Goal: Information Seeking & Learning: Understand process/instructions

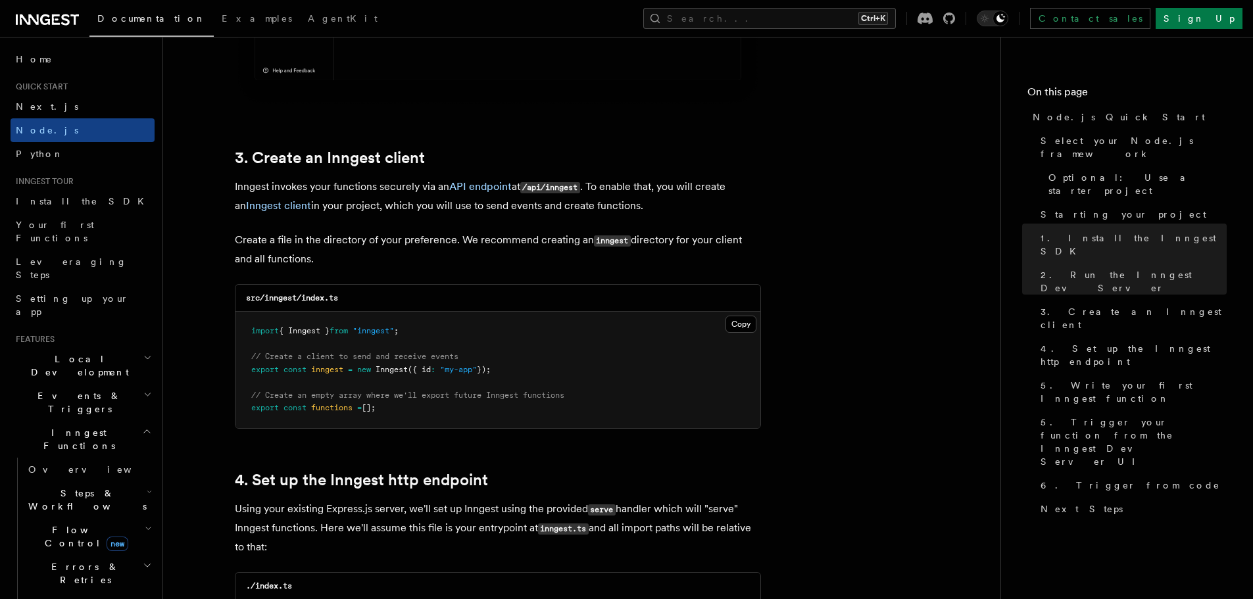
scroll to position [1578, 0]
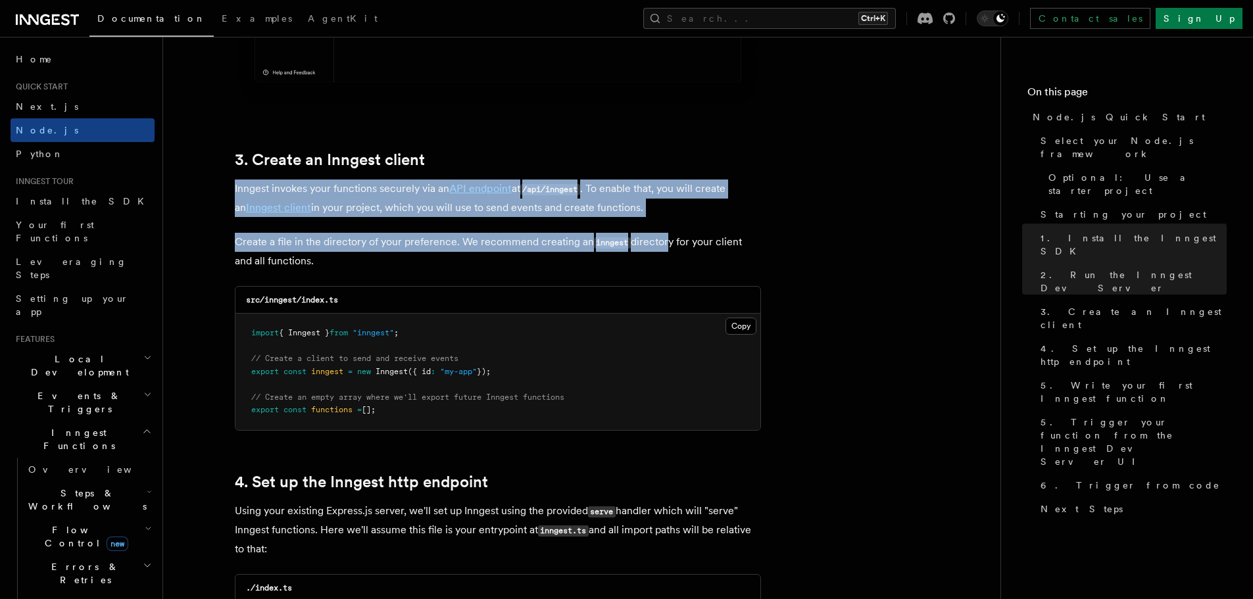
drag, startPoint x: 231, startPoint y: 187, endPoint x: 662, endPoint y: 218, distance: 431.9
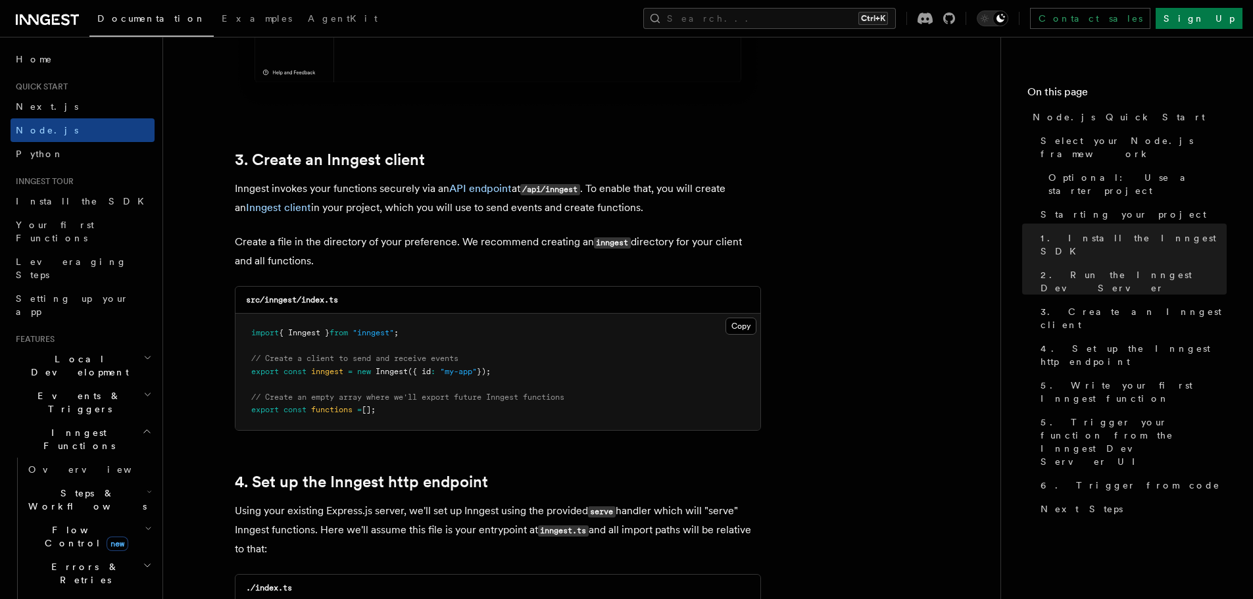
drag, startPoint x: 635, startPoint y: 205, endPoint x: 236, endPoint y: 182, distance: 399.9
click at [236, 182] on p "Inngest invokes your functions securely via an API endpoint at /api/inngest . T…" at bounding box center [498, 198] width 526 height 37
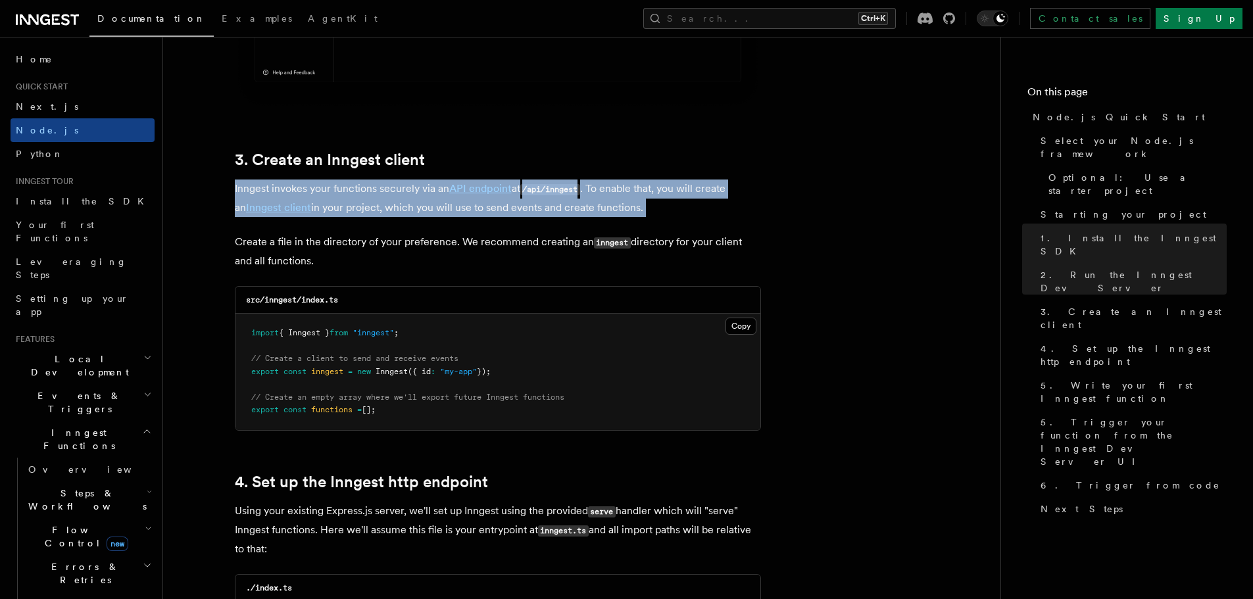
drag, startPoint x: 236, startPoint y: 182, endPoint x: 639, endPoint y: 211, distance: 404.2
click at [639, 211] on p "Inngest invokes your functions securely via an API endpoint at /api/inngest . T…" at bounding box center [498, 198] width 526 height 37
drag, startPoint x: 639, startPoint y: 211, endPoint x: 227, endPoint y: 185, distance: 413.1
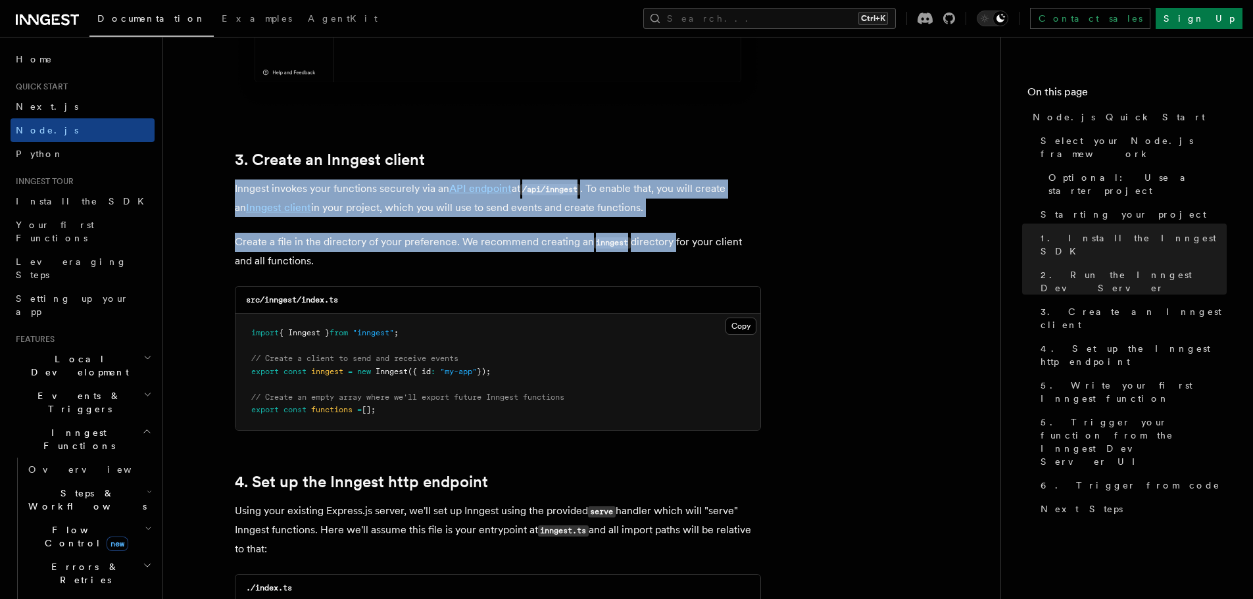
drag, startPoint x: 227, startPoint y: 185, endPoint x: 633, endPoint y: 222, distance: 408.0
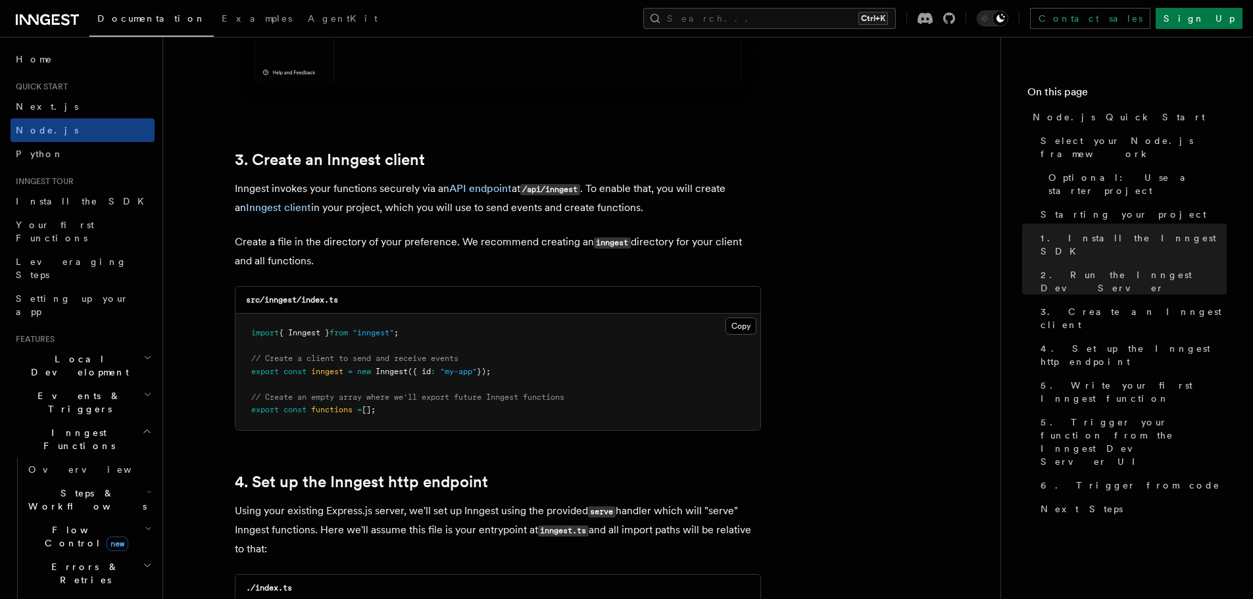
drag, startPoint x: 632, startPoint y: 210, endPoint x: 231, endPoint y: 184, distance: 402.0
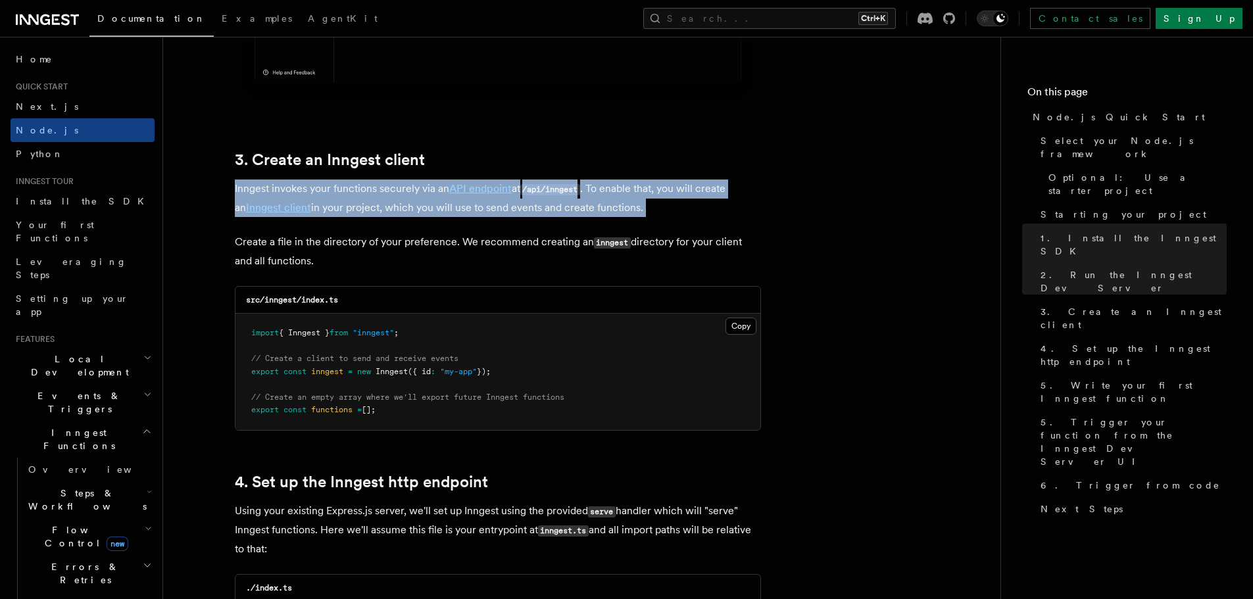
drag, startPoint x: 231, startPoint y: 184, endPoint x: 637, endPoint y: 210, distance: 406.6
click at [637, 210] on p "Inngest invokes your functions securely via an API endpoint at /api/inngest . T…" at bounding box center [498, 198] width 526 height 37
drag, startPoint x: 633, startPoint y: 211, endPoint x: 229, endPoint y: 189, distance: 405.1
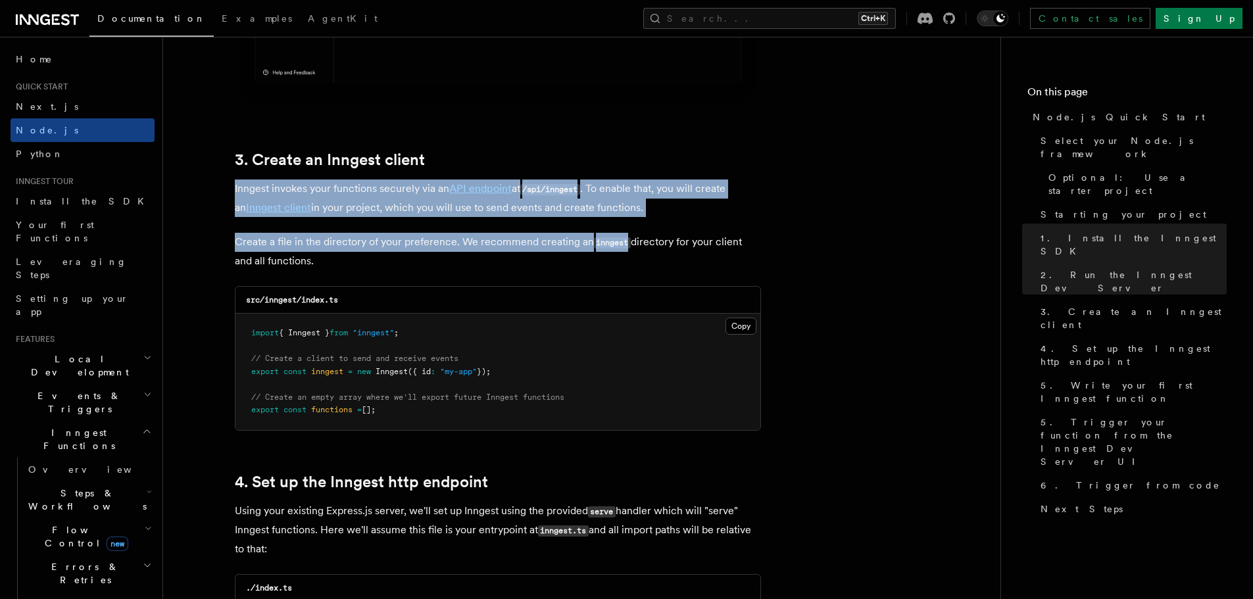
drag, startPoint x: 229, startPoint y: 189, endPoint x: 623, endPoint y: 224, distance: 395.5
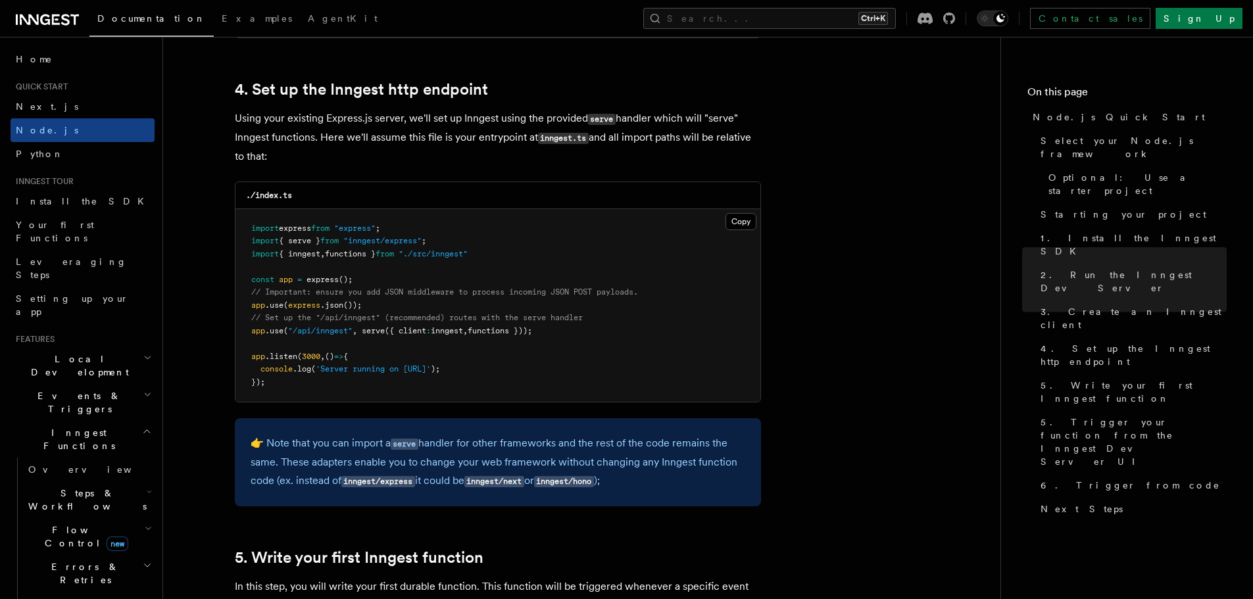
scroll to position [1973, 0]
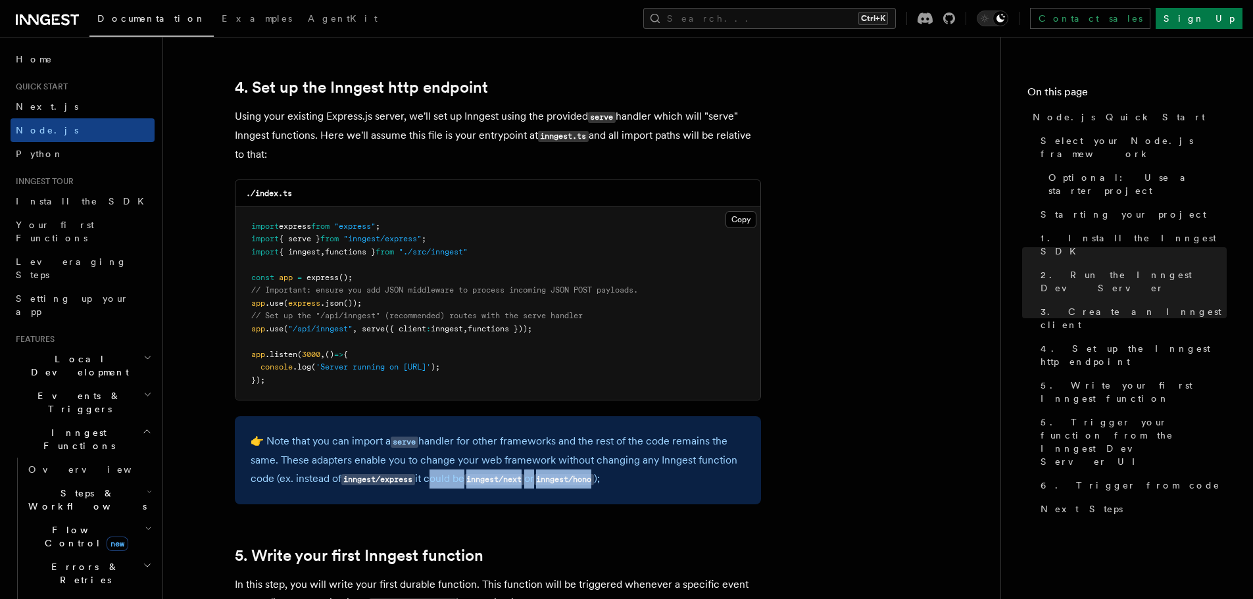
drag, startPoint x: 433, startPoint y: 479, endPoint x: 607, endPoint y: 479, distance: 174.3
click at [607, 479] on p "👉 Note that you can import a serve handler for other frameworks and the rest of…" at bounding box center [498, 460] width 495 height 57
click at [594, 479] on code "inngest/hono" at bounding box center [564, 479] width 60 height 11
drag, startPoint x: 607, startPoint y: 479, endPoint x: 306, endPoint y: 478, distance: 301.2
click at [306, 478] on p "👉 Note that you can import a serve handler for other frameworks and the rest of…" at bounding box center [498, 460] width 495 height 57
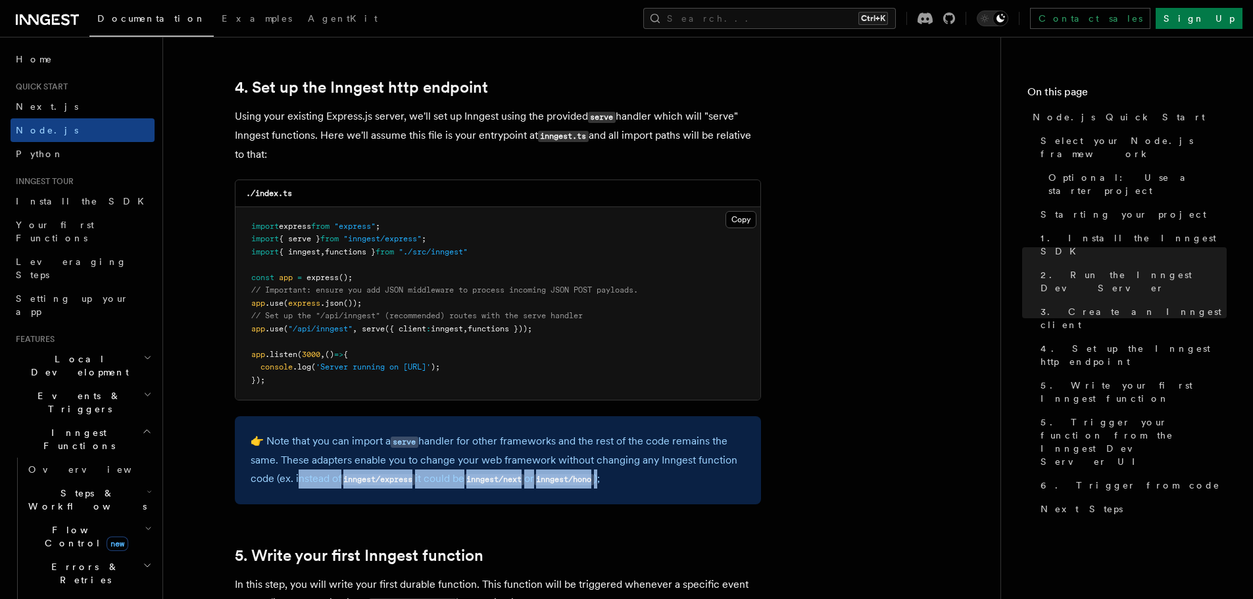
click at [306, 478] on p "👉 Note that you can import a serve handler for other frameworks and the rest of…" at bounding box center [498, 460] width 495 height 57
drag, startPoint x: 461, startPoint y: 483, endPoint x: 641, endPoint y: 484, distance: 180.2
click at [641, 484] on p "👉 Note that you can import a serve handler for other frameworks and the rest of…" at bounding box center [498, 460] width 495 height 57
drag, startPoint x: 529, startPoint y: 483, endPoint x: 301, endPoint y: 483, distance: 227.5
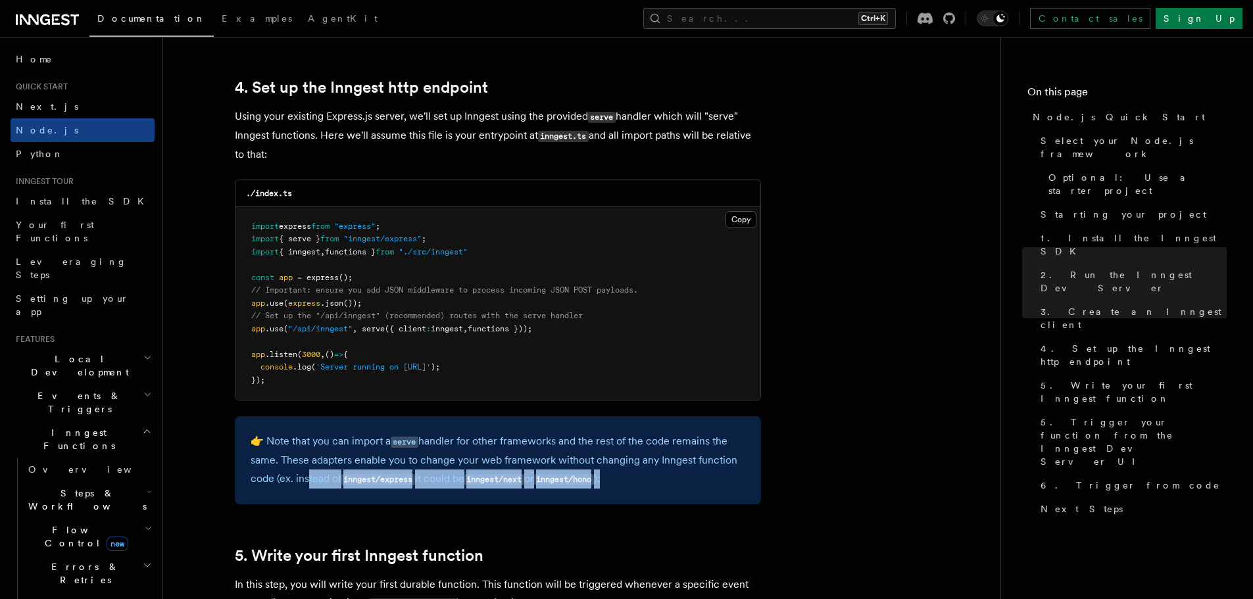
click at [301, 483] on p "👉 Note that you can import a serve handler for other frameworks and the rest of…" at bounding box center [498, 460] width 495 height 57
drag, startPoint x: 434, startPoint y: 479, endPoint x: 630, endPoint y: 479, distance: 196.0
click at [627, 479] on p "👉 Note that you can import a serve handler for other frameworks and the rest of…" at bounding box center [498, 460] width 495 height 57
click at [630, 479] on p "👉 Note that you can import a serve handler for other frameworks and the rest of…" at bounding box center [498, 460] width 495 height 57
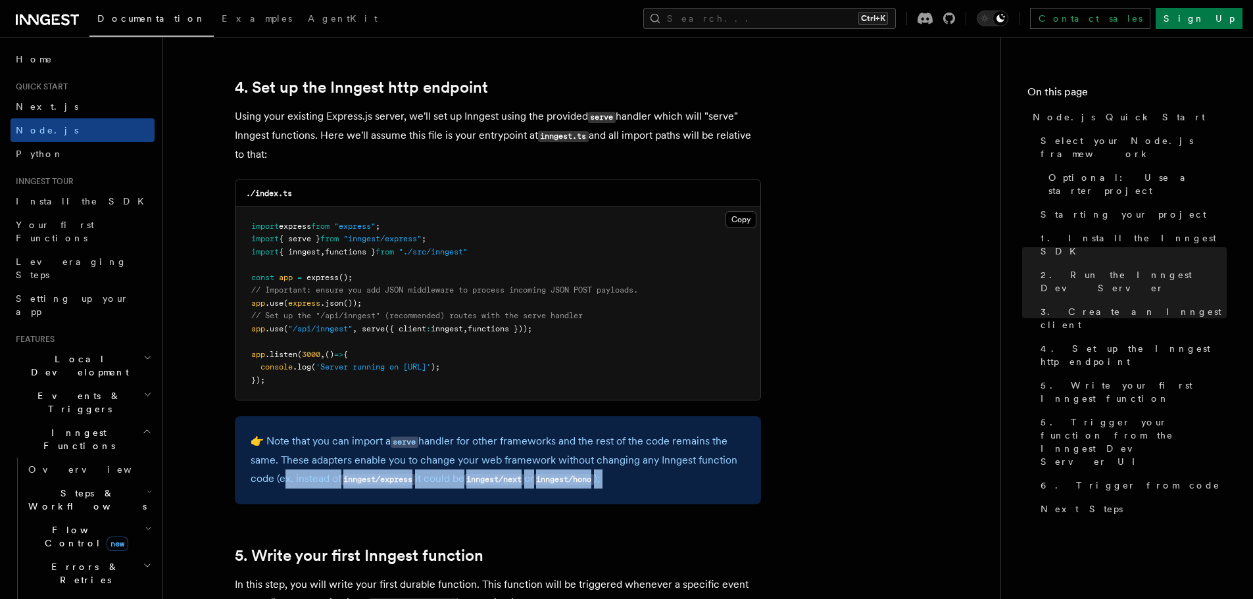
drag, startPoint x: 630, startPoint y: 479, endPoint x: 287, endPoint y: 476, distance: 343.3
click at [287, 476] on p "👉 Note that you can import a serve handler for other frameworks and the rest of…" at bounding box center [498, 460] width 495 height 57
drag, startPoint x: 481, startPoint y: 477, endPoint x: 606, endPoint y: 478, distance: 124.3
click at [597, 478] on p "👉 Note that you can import a serve handler for other frameworks and the rest of…" at bounding box center [498, 460] width 495 height 57
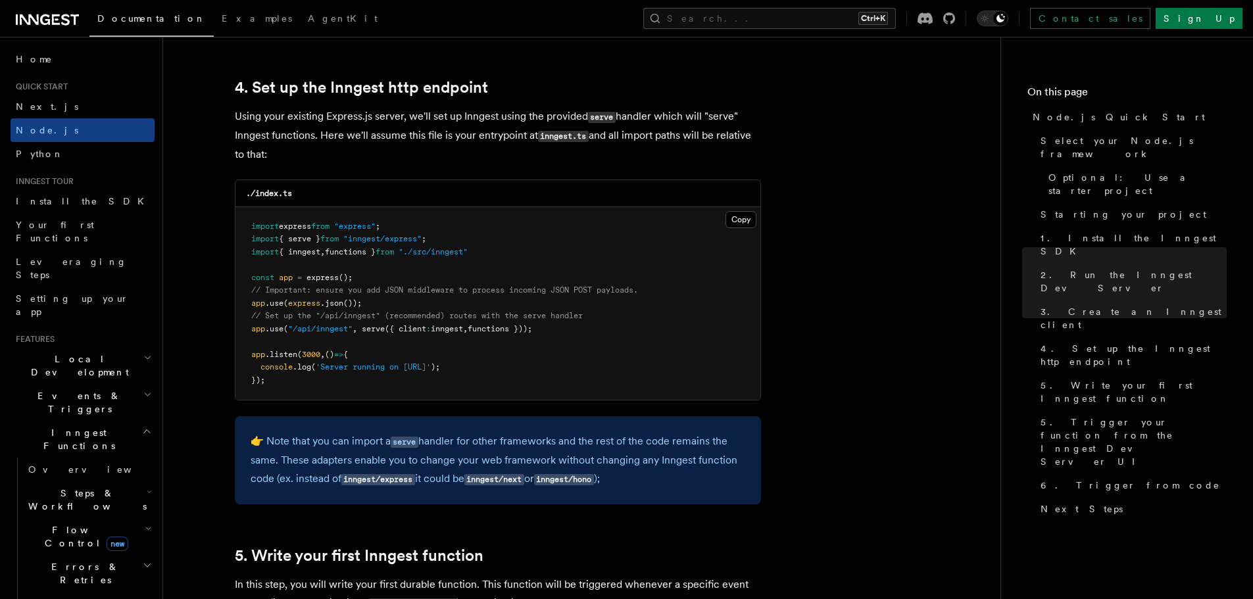
click at [594, 478] on code "inngest/hono" at bounding box center [564, 479] width 60 height 11
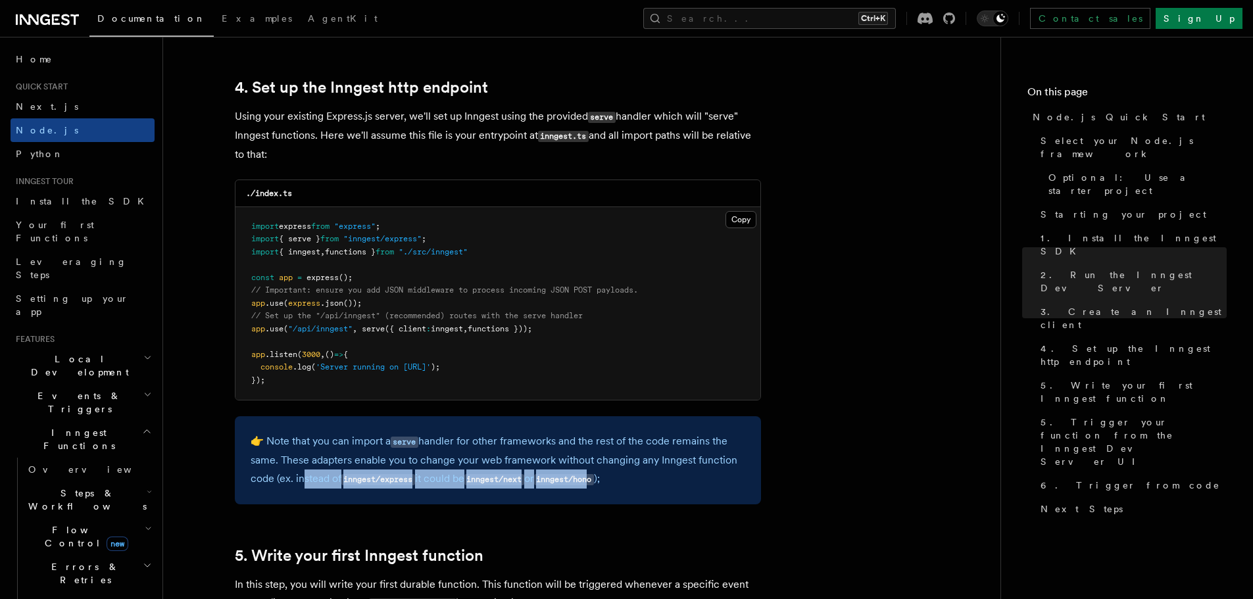
drag, startPoint x: 393, startPoint y: 474, endPoint x: 293, endPoint y: 475, distance: 100.0
click at [294, 474] on p "👉 Note that you can import a serve handler for other frameworks and the rest of…" at bounding box center [498, 460] width 495 height 57
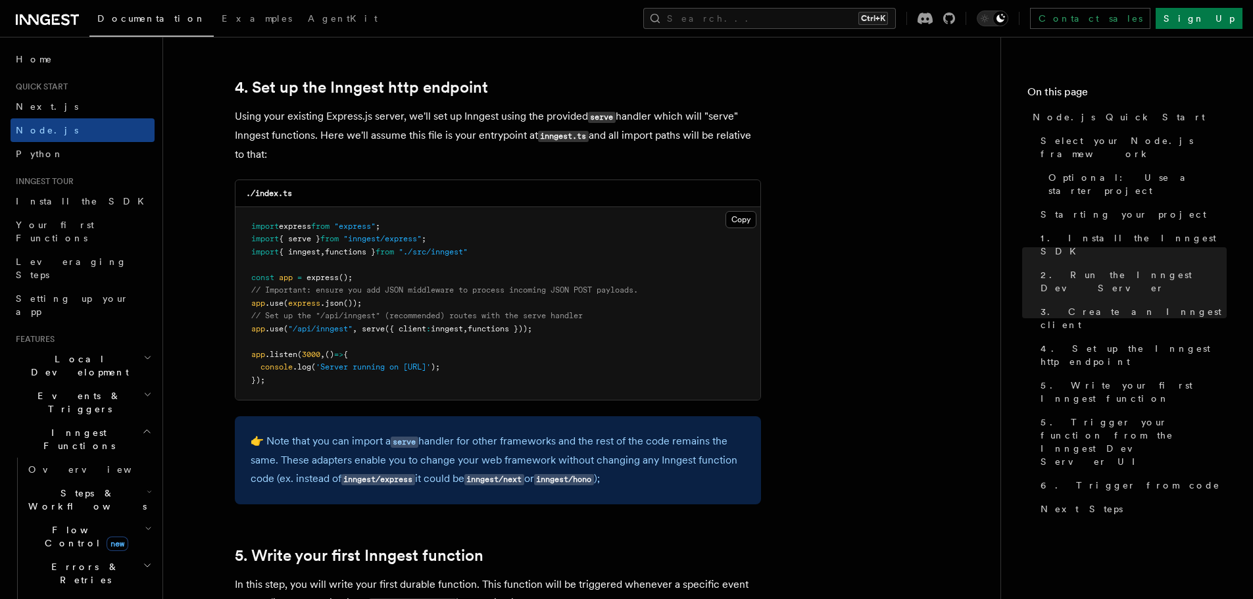
click at [292, 475] on p "👉 Note that you can import a serve handler for other frameworks and the rest of…" at bounding box center [498, 460] width 495 height 57
drag, startPoint x: 556, startPoint y: 478, endPoint x: 636, endPoint y: 475, distance: 79.6
click at [631, 475] on p "👉 Note that you can import a serve handler for other frameworks and the rest of…" at bounding box center [498, 460] width 495 height 57
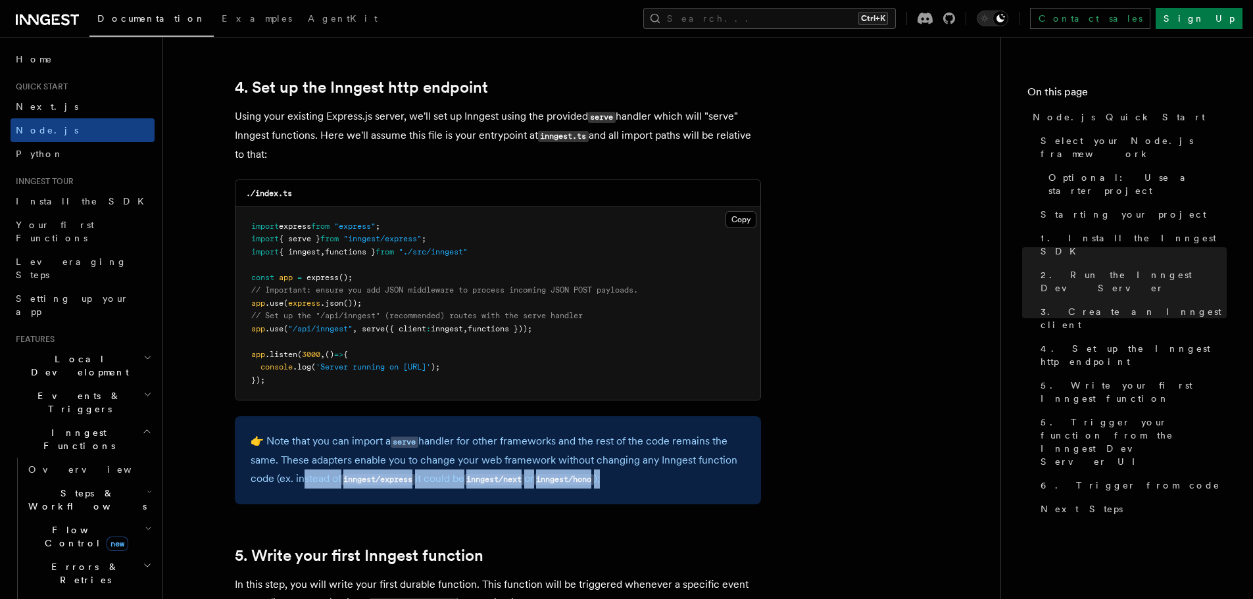
click at [638, 474] on p "👉 Note that you can import a serve handler for other frameworks and the rest of…" at bounding box center [498, 460] width 495 height 57
drag, startPoint x: 620, startPoint y: 477, endPoint x: 298, endPoint y: 472, distance: 322.3
click at [298, 472] on p "👉 Note that you can import a serve handler for other frameworks and the rest of…" at bounding box center [498, 460] width 495 height 57
drag, startPoint x: 518, startPoint y: 476, endPoint x: 652, endPoint y: 475, distance: 134.8
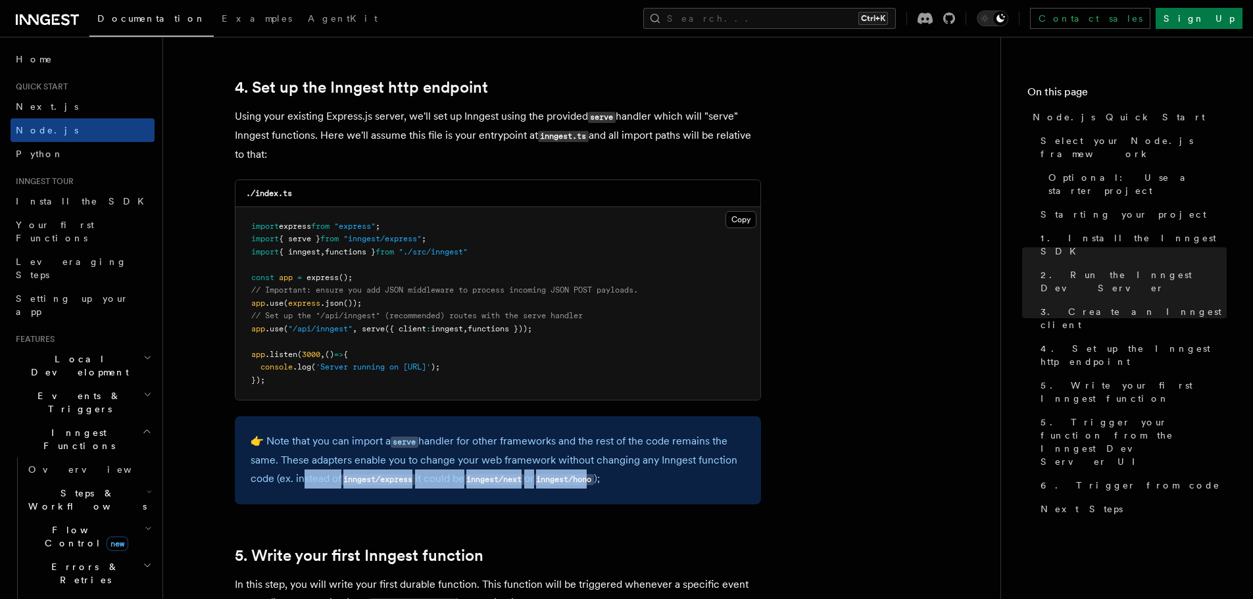
click at [630, 475] on p "👉 Note that you can import a serve handler for other frameworks and the rest of…" at bounding box center [498, 460] width 495 height 57
click at [652, 475] on p "👉 Note that you can import a serve handler for other frameworks and the rest of…" at bounding box center [498, 460] width 495 height 57
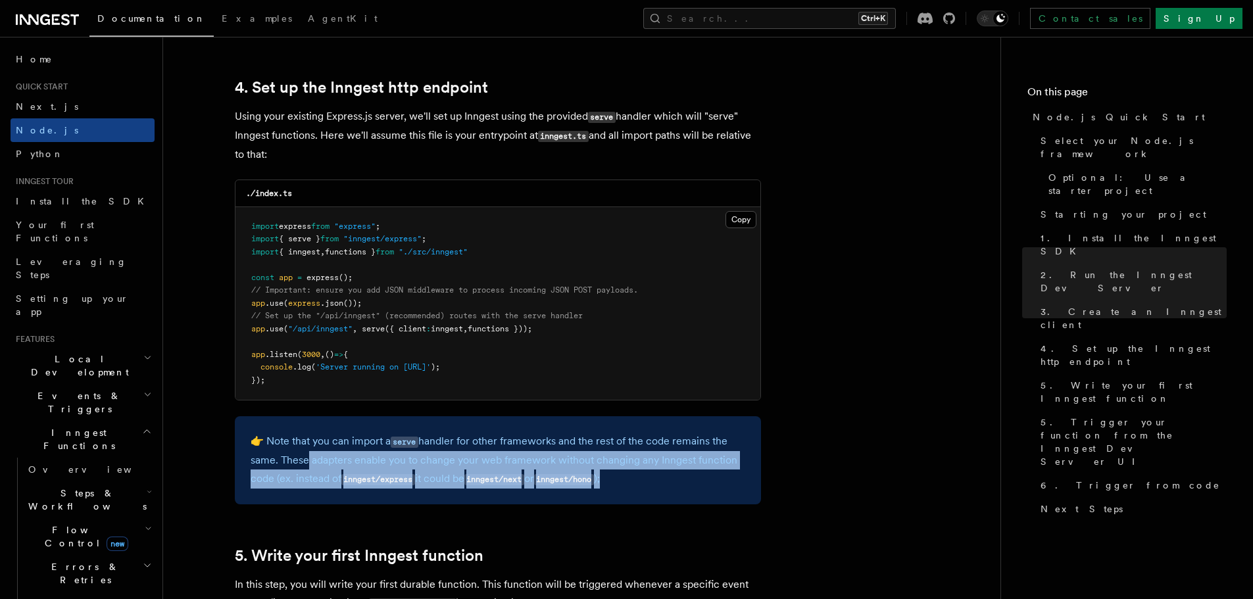
drag, startPoint x: 360, startPoint y: 466, endPoint x: 283, endPoint y: 465, distance: 76.9
click at [285, 465] on p "👉 Note that you can import a serve handler for other frameworks and the rest of…" at bounding box center [498, 460] width 495 height 57
click at [283, 465] on p "👉 Note that you can import a serve handler for other frameworks and the rest of…" at bounding box center [498, 460] width 495 height 57
drag, startPoint x: 559, startPoint y: 474, endPoint x: 612, endPoint y: 474, distance: 52.6
click at [587, 474] on p "👉 Note that you can import a serve handler for other frameworks and the rest of…" at bounding box center [498, 460] width 495 height 57
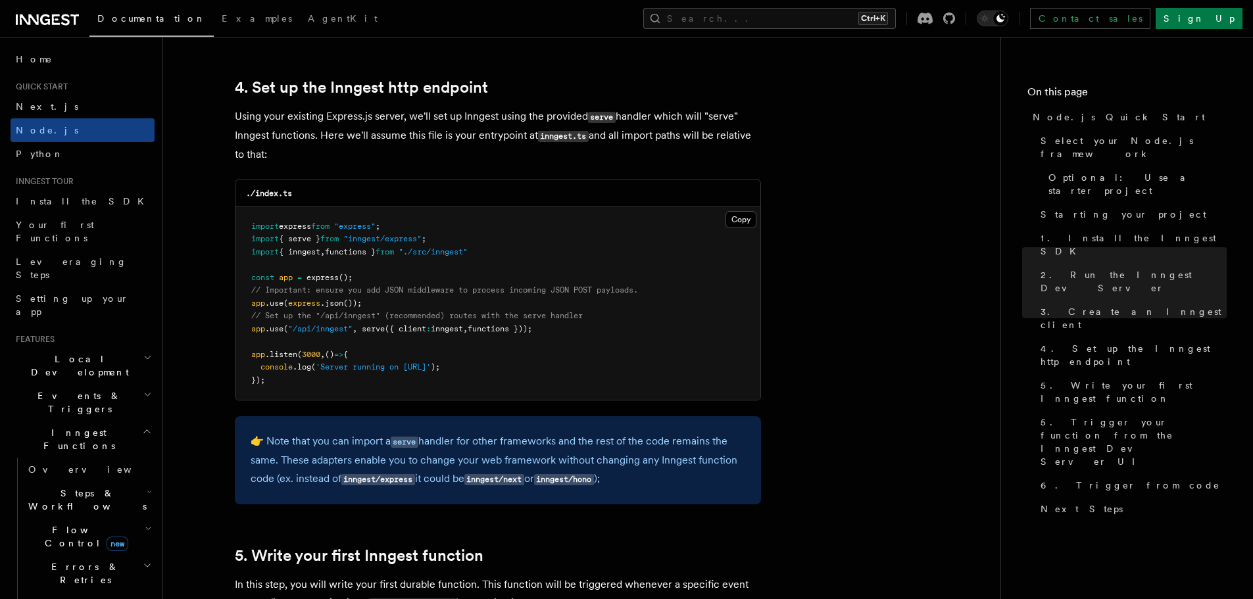
click at [612, 474] on p "👉 Note that you can import a serve handler for other frameworks and the rest of…" at bounding box center [498, 460] width 495 height 57
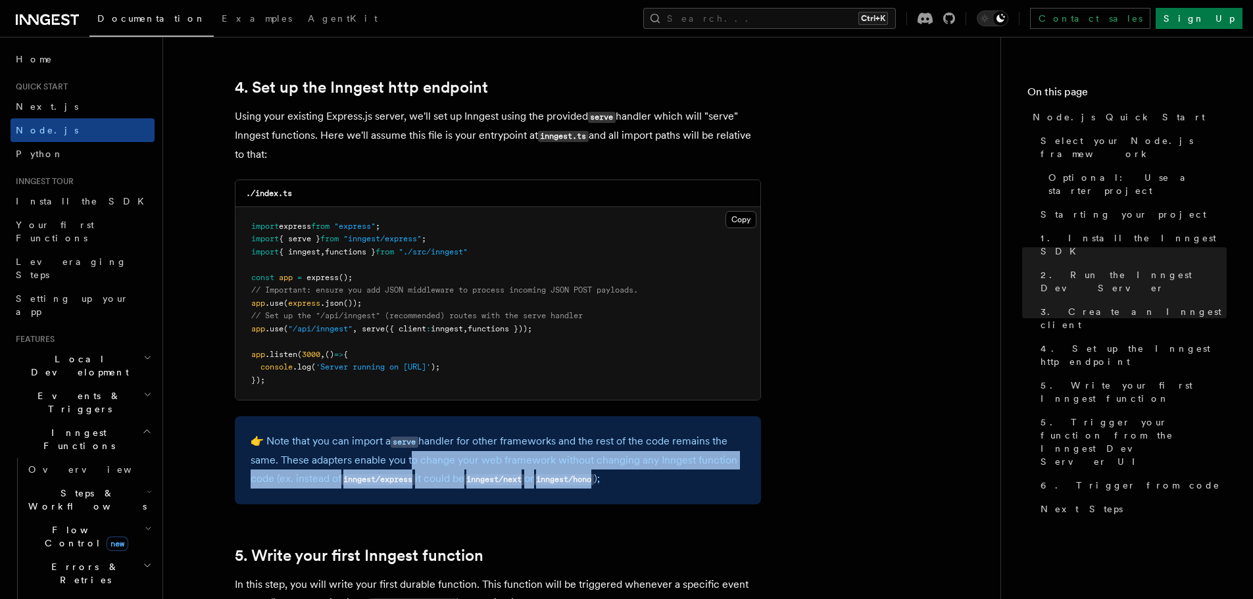
drag, startPoint x: 461, startPoint y: 470, endPoint x: 277, endPoint y: 458, distance: 184.5
click at [333, 460] on p "👉 Note that you can import a serve handler for other frameworks and the rest of…" at bounding box center [498, 460] width 495 height 57
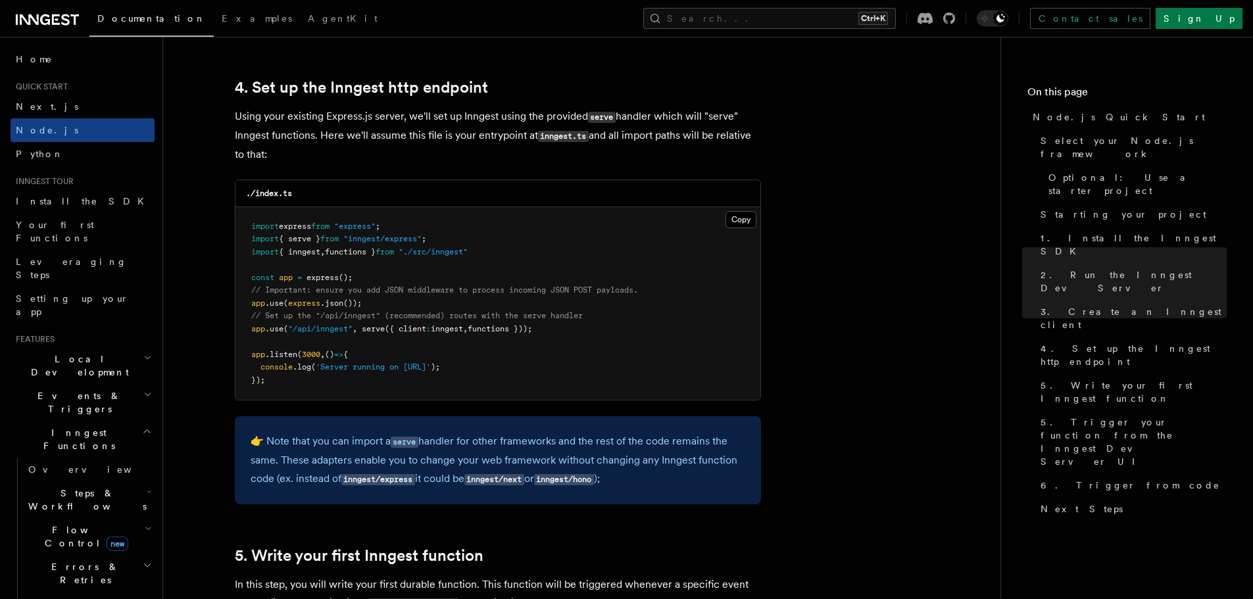
click at [277, 458] on p "👉 Note that you can import a serve handler for other frameworks and the rest of…" at bounding box center [498, 460] width 495 height 57
drag, startPoint x: 431, startPoint y: 462, endPoint x: 592, endPoint y: 466, distance: 161.2
click at [538, 466] on p "👉 Note that you can import a serve handler for other frameworks and the rest of…" at bounding box center [498, 460] width 495 height 57
click at [595, 466] on p "👉 Note that you can import a serve handler for other frameworks and the rest of…" at bounding box center [498, 460] width 495 height 57
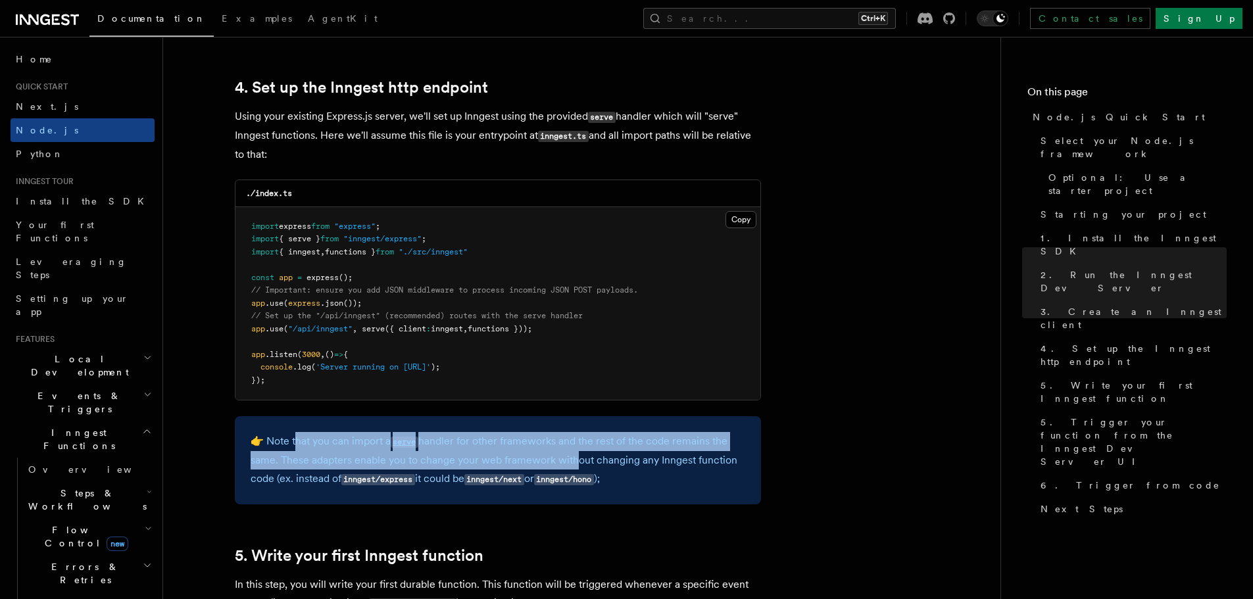
drag, startPoint x: 460, startPoint y: 455, endPoint x: 271, endPoint y: 444, distance: 189.1
click at [278, 444] on p "👉 Note that you can import a serve handler for other frameworks and the rest of…" at bounding box center [498, 460] width 495 height 57
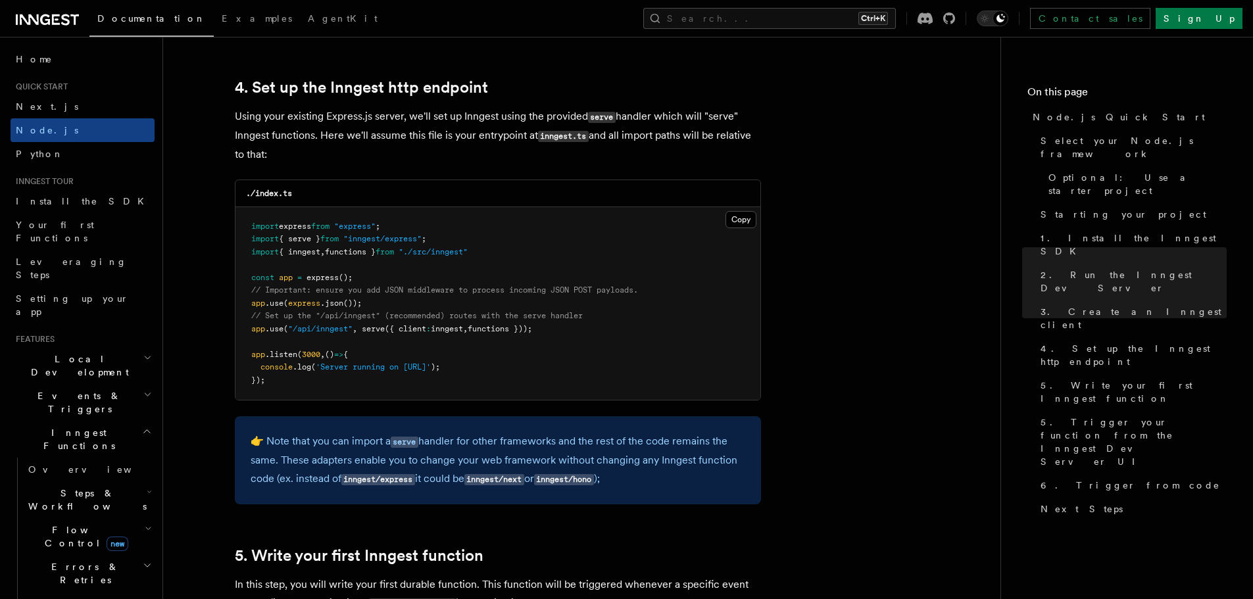
click at [271, 444] on p "👉 Note that you can import a serve handler for other frameworks and the rest of…" at bounding box center [498, 460] width 495 height 57
drag, startPoint x: 512, startPoint y: 469, endPoint x: 645, endPoint y: 483, distance: 133.6
click at [603, 478] on p "👉 Note that you can import a serve handler for other frameworks and the rest of…" at bounding box center [498, 460] width 495 height 57
click at [646, 483] on p "👉 Note that you can import a serve handler for other frameworks and the rest of…" at bounding box center [498, 460] width 495 height 57
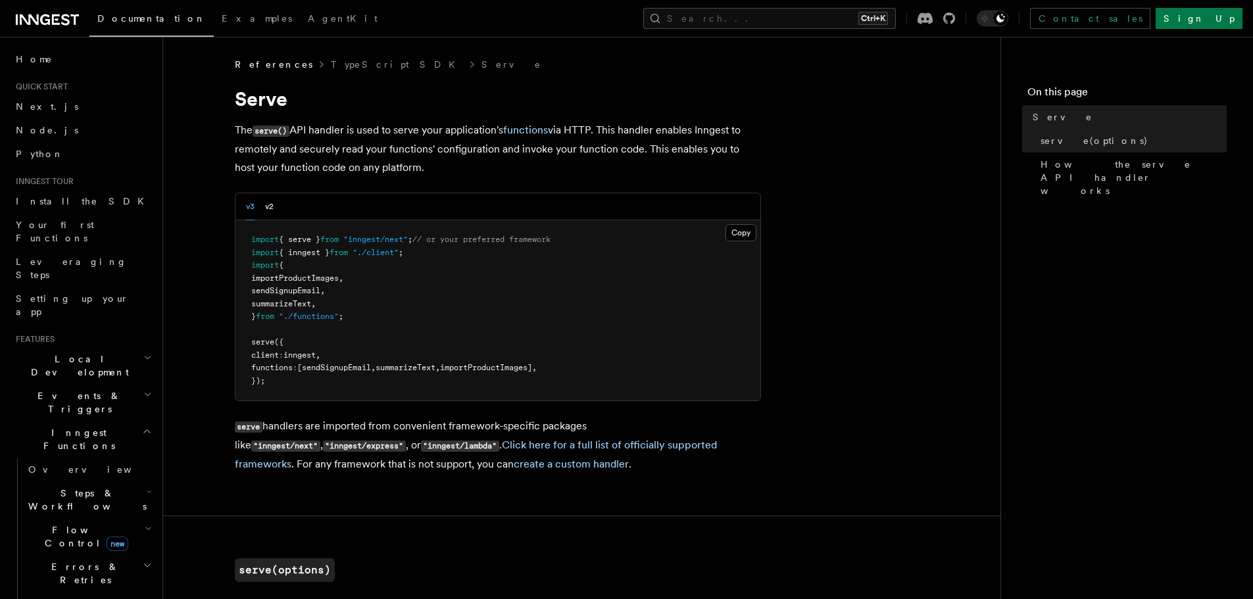
drag, startPoint x: 237, startPoint y: 133, endPoint x: 513, endPoint y: 162, distance: 277.1
click at [511, 162] on p "The serve() API handler is used to serve your application's functions via HTTP.…" at bounding box center [498, 149] width 526 height 56
click at [513, 162] on p "The serve() API handler is used to serve your application's functions via HTTP.…" at bounding box center [498, 149] width 526 height 56
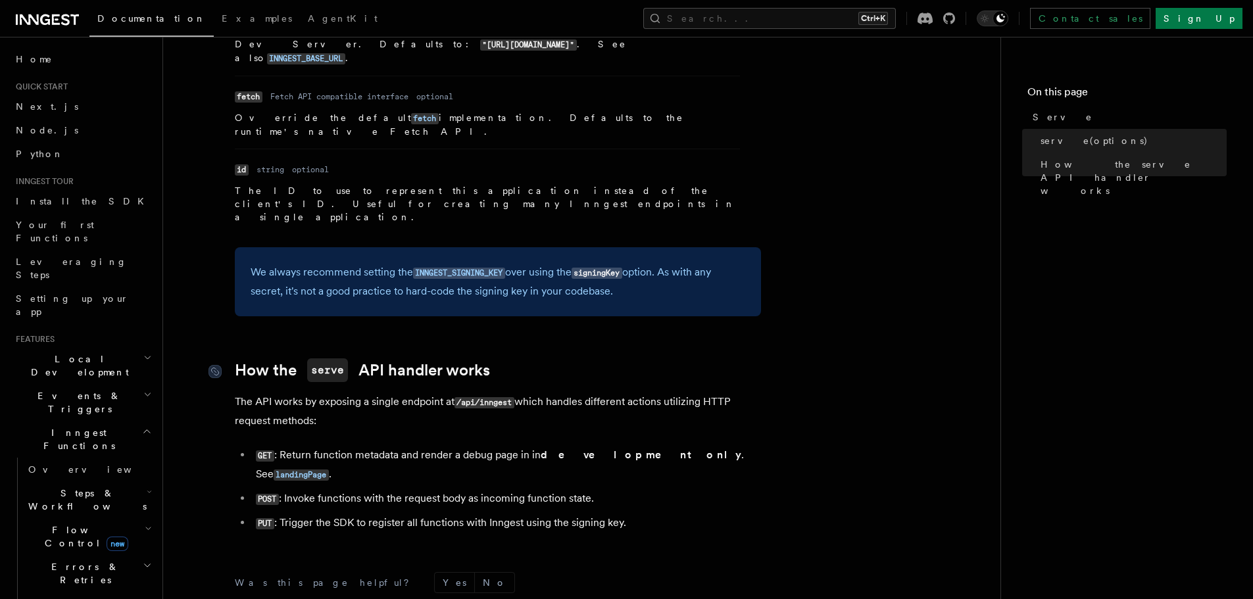
scroll to position [1217, 0]
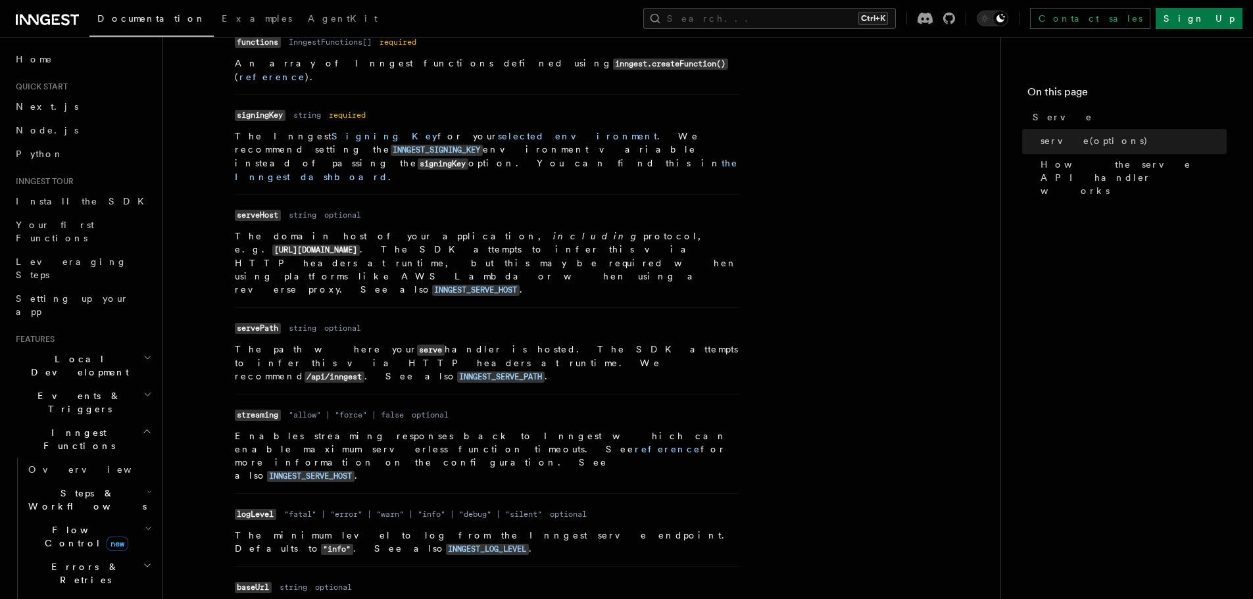
click at [791, 386] on article "References TypeScript SDK Serve Serve The serve() API handler is used to serve …" at bounding box center [581, 407] width 795 height 1949
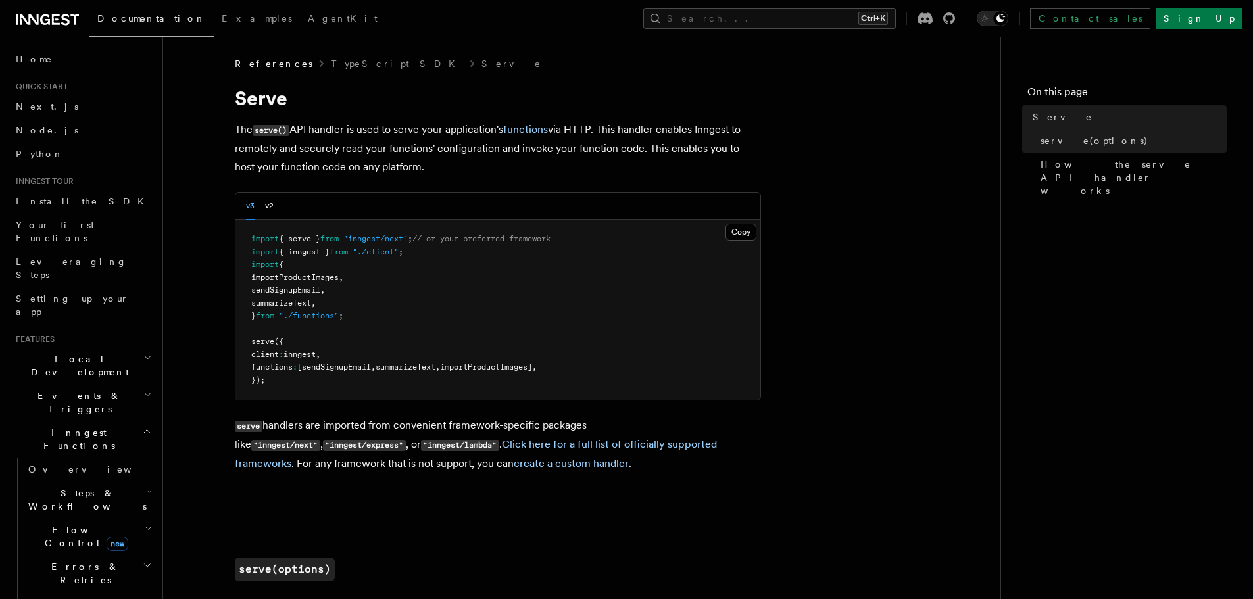
scroll to position [0, 0]
drag, startPoint x: 429, startPoint y: 237, endPoint x: 287, endPoint y: 236, distance: 142.1
click at [287, 236] on span "import { serve } from "inngest/next" ; // or your preferred framework" at bounding box center [400, 239] width 299 height 9
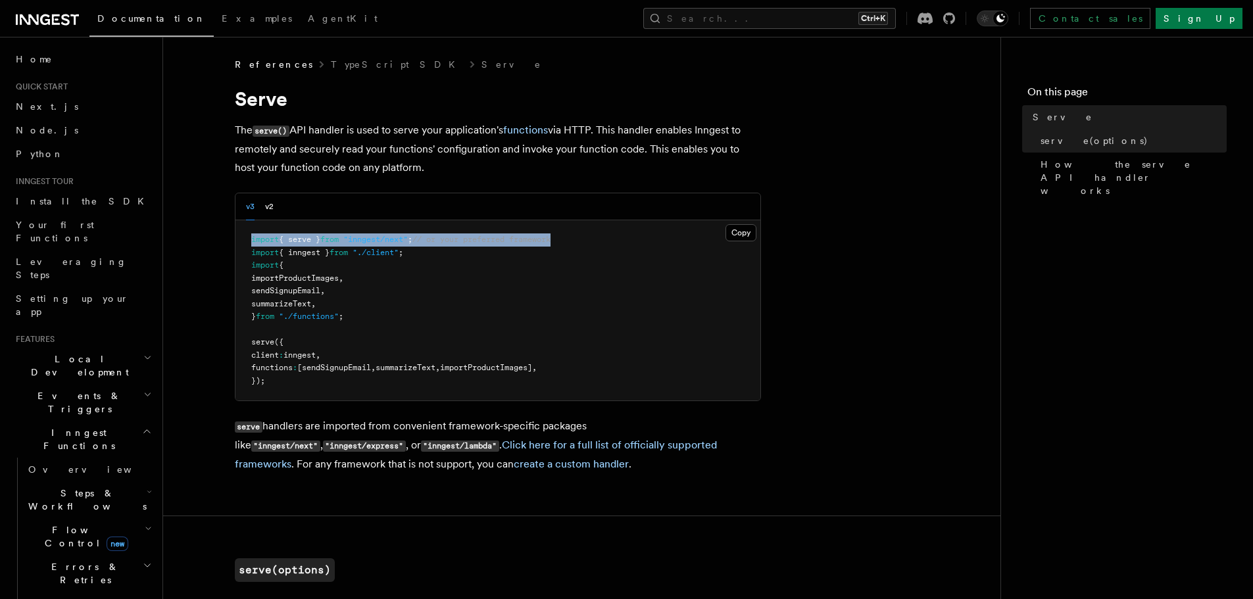
drag, startPoint x: 610, startPoint y: 239, endPoint x: 233, endPoint y: 231, distance: 376.9
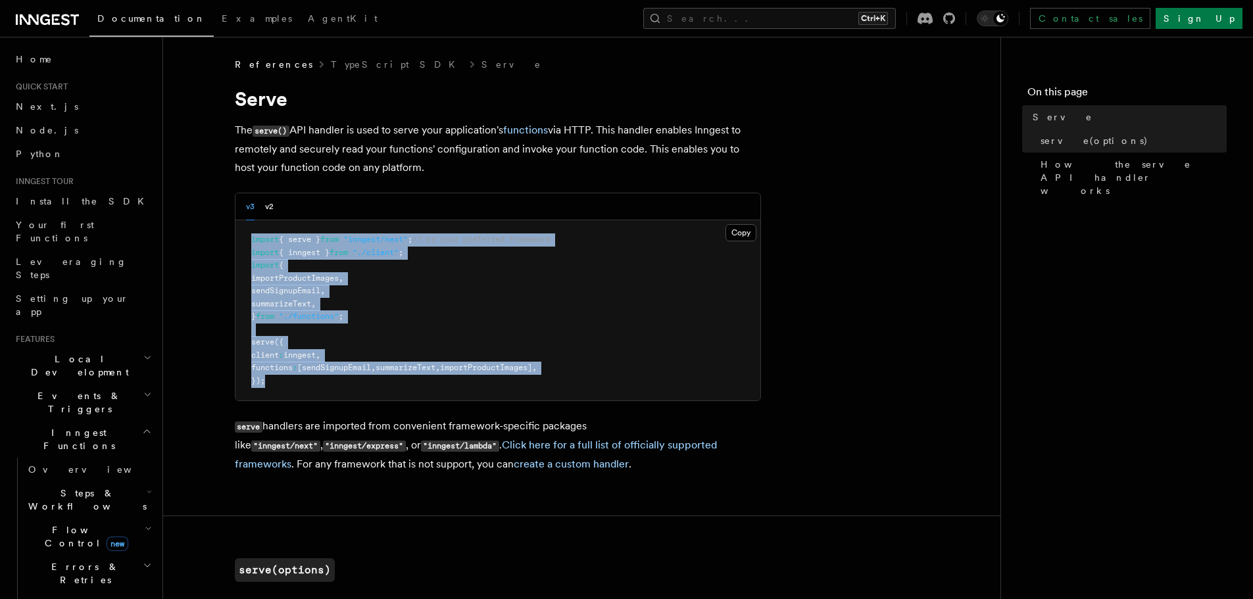
drag, startPoint x: 387, startPoint y: 367, endPoint x: 245, endPoint y: 242, distance: 188.7
click at [245, 242] on pre "import { serve } from "inngest/next" ; // or your preferred framework import { …" at bounding box center [497, 310] width 525 height 180
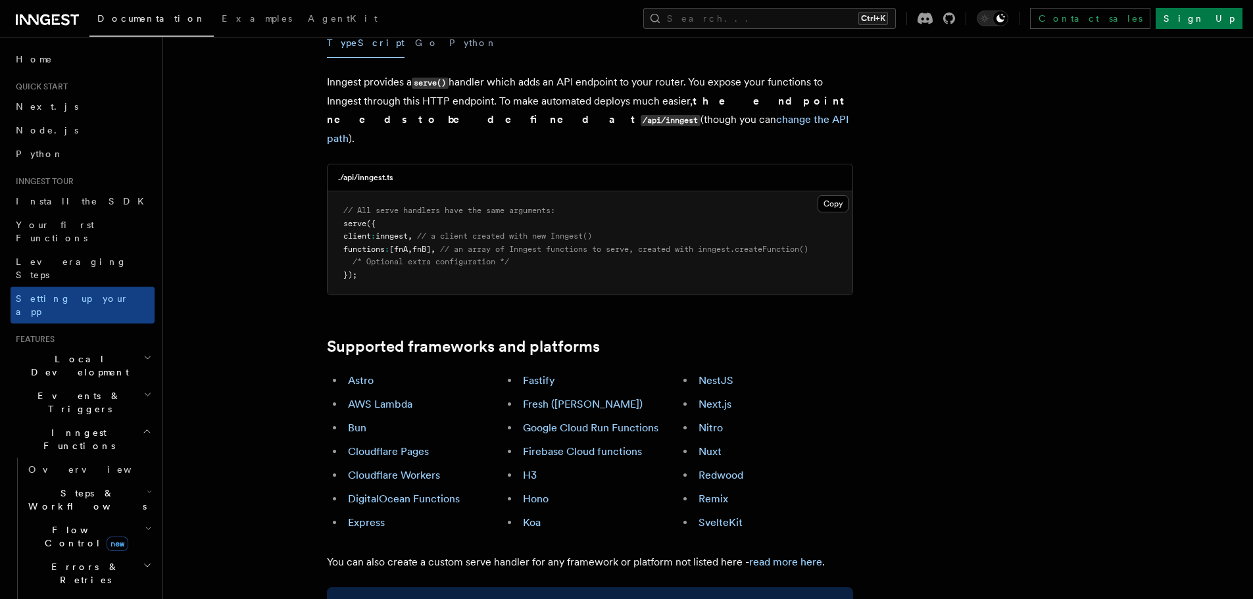
scroll to position [592, 0]
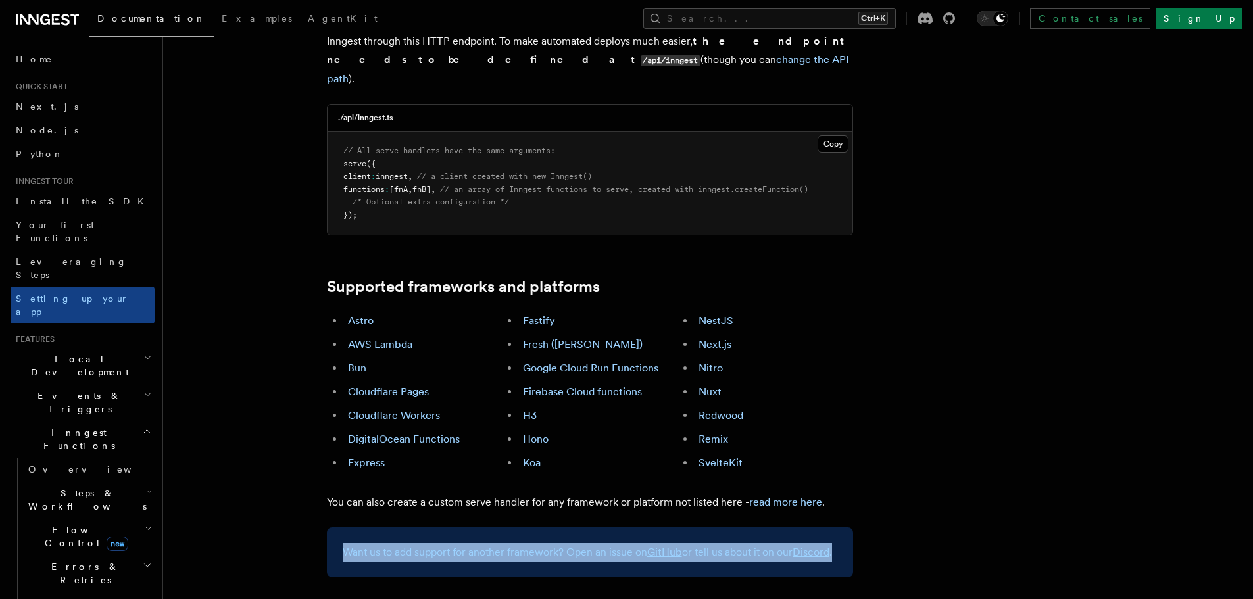
drag, startPoint x: 347, startPoint y: 477, endPoint x: 392, endPoint y: 506, distance: 53.3
click at [392, 527] on div "Want us to add support for another framework? Open an issue on GitHub or tell u…" at bounding box center [590, 552] width 526 height 50
click at [393, 527] on div "Want us to add support for another framework? Open an issue on GitHub or tell u…" at bounding box center [590, 552] width 526 height 50
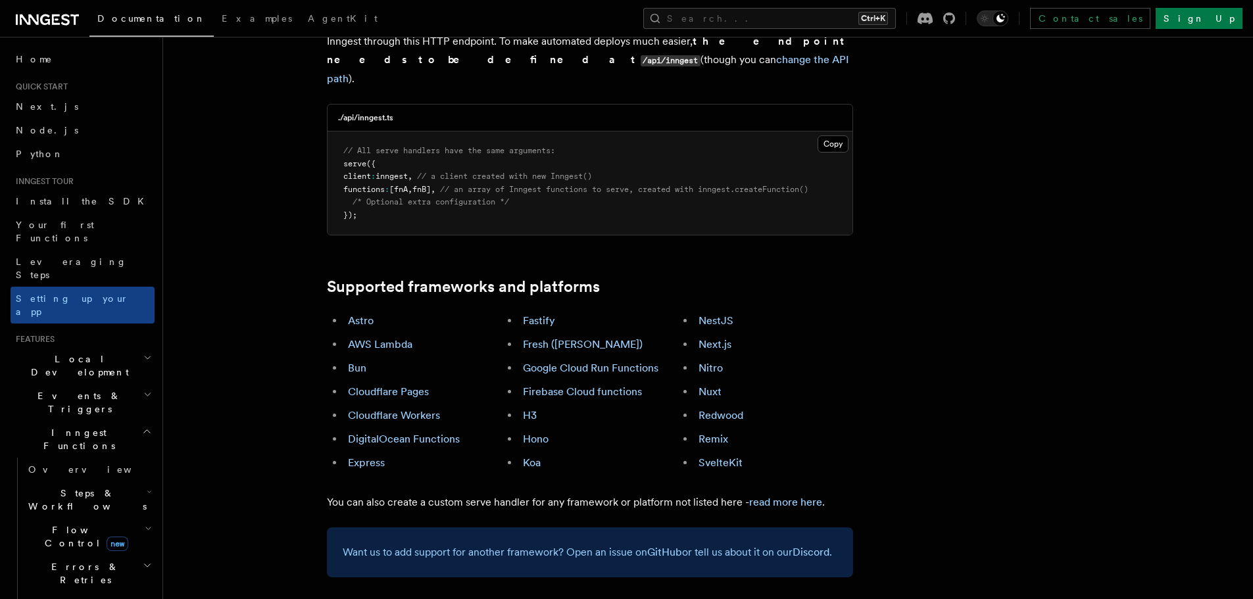
drag, startPoint x: 393, startPoint y: 506, endPoint x: 334, endPoint y: 483, distance: 62.9
click at [334, 527] on div "Want us to add support for another framework? Open an issue on GitHub or tell u…" at bounding box center [590, 552] width 526 height 50
click at [335, 527] on div "Want us to add support for another framework? Open an issue on GitHub or tell u…" at bounding box center [590, 552] width 526 height 50
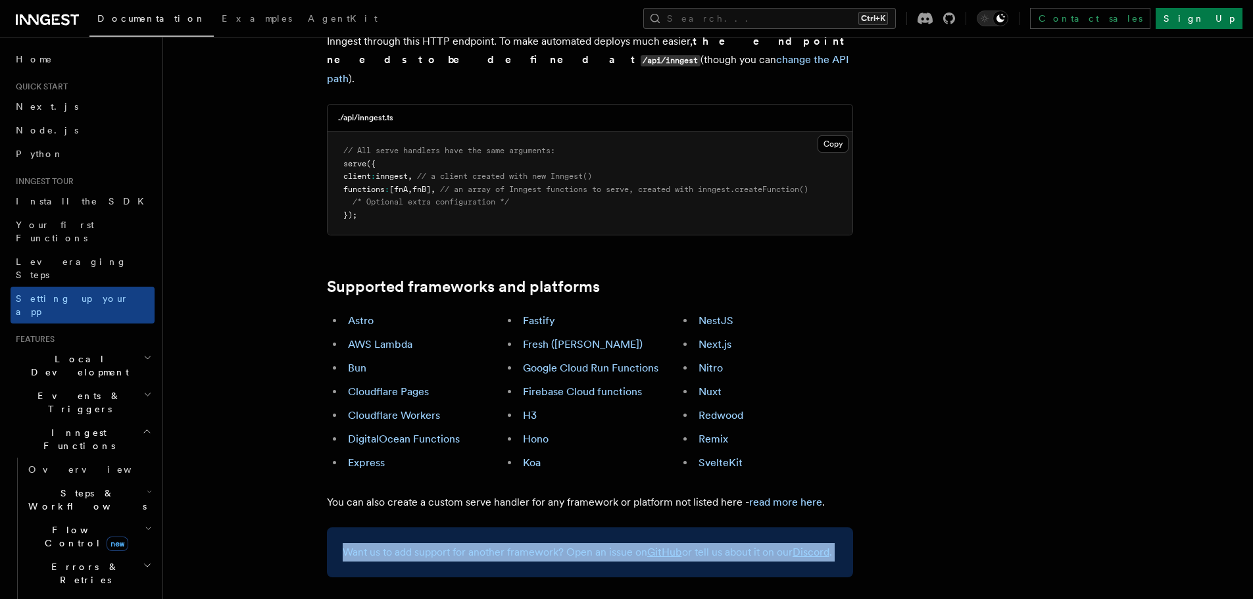
drag, startPoint x: 335, startPoint y: 482, endPoint x: 394, endPoint y: 506, distance: 63.1
click at [393, 527] on div "Want us to add support for another framework? Open an issue on GitHub or tell u…" at bounding box center [590, 552] width 526 height 50
click at [398, 527] on div "Want us to add support for another framework? Open an issue on GitHub or tell u…" at bounding box center [590, 552] width 526 height 50
drag, startPoint x: 369, startPoint y: 481, endPoint x: 303, endPoint y: 441, distance: 77.6
